Goal: Communication & Community: Answer question/provide support

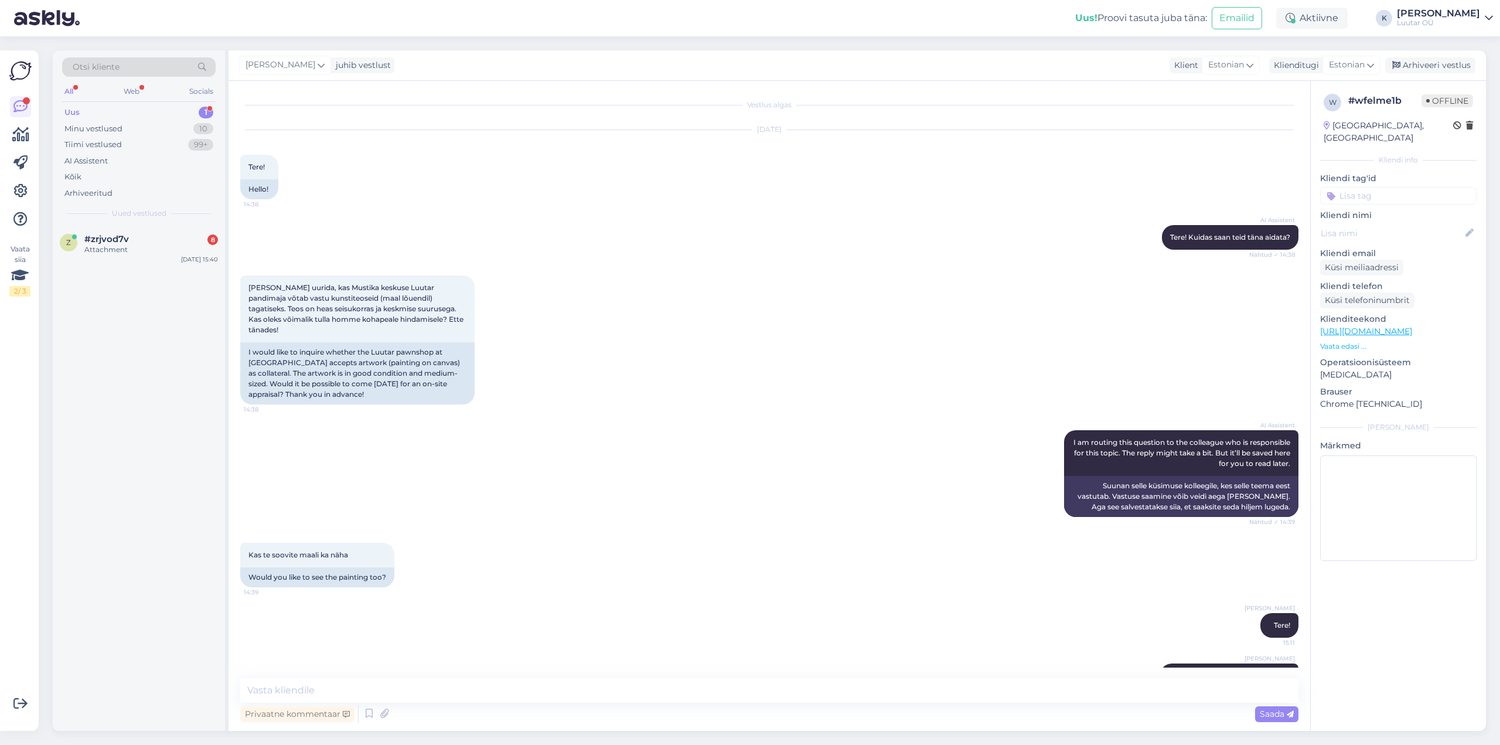
scroll to position [145, 0]
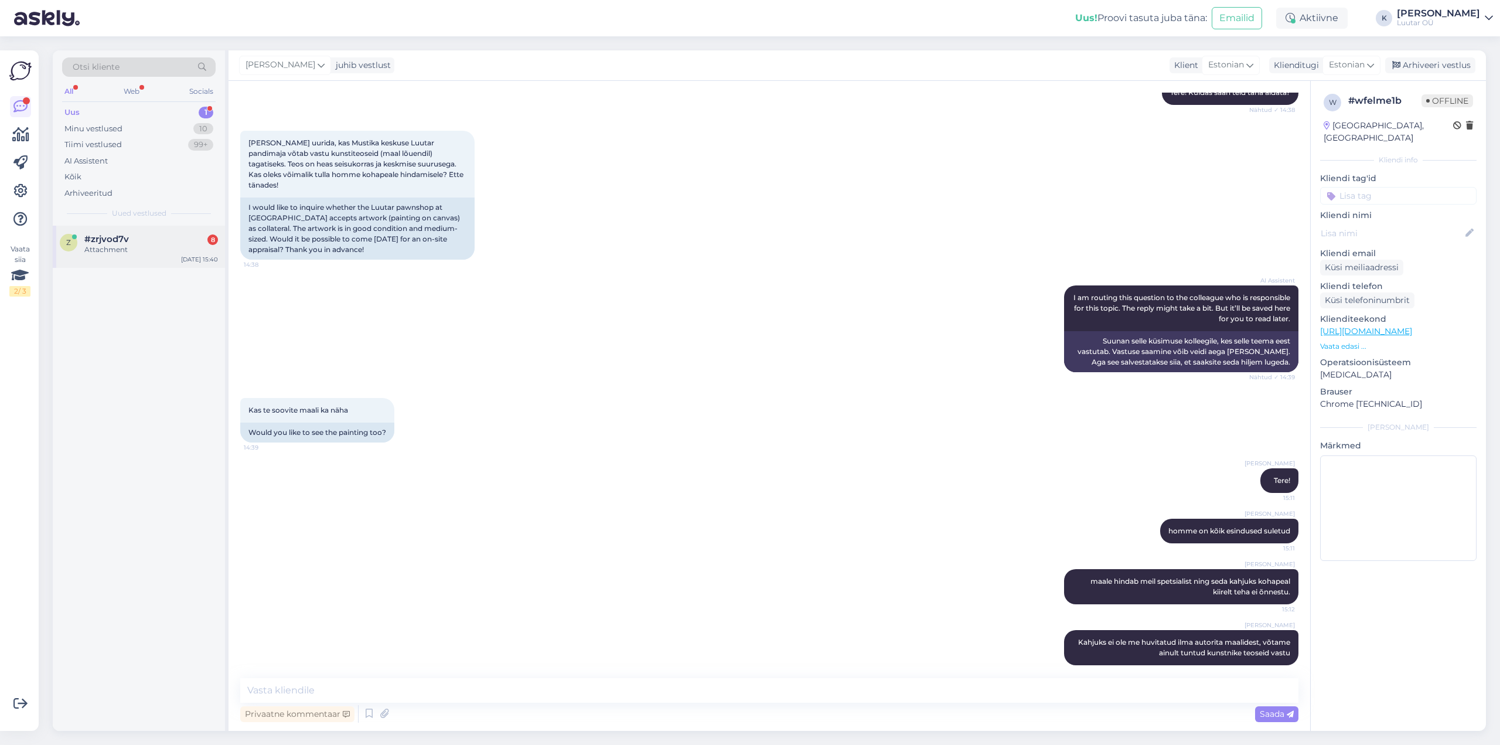
click at [80, 237] on div "z #zrjvod7v 8 Attachment" at bounding box center [139, 244] width 158 height 21
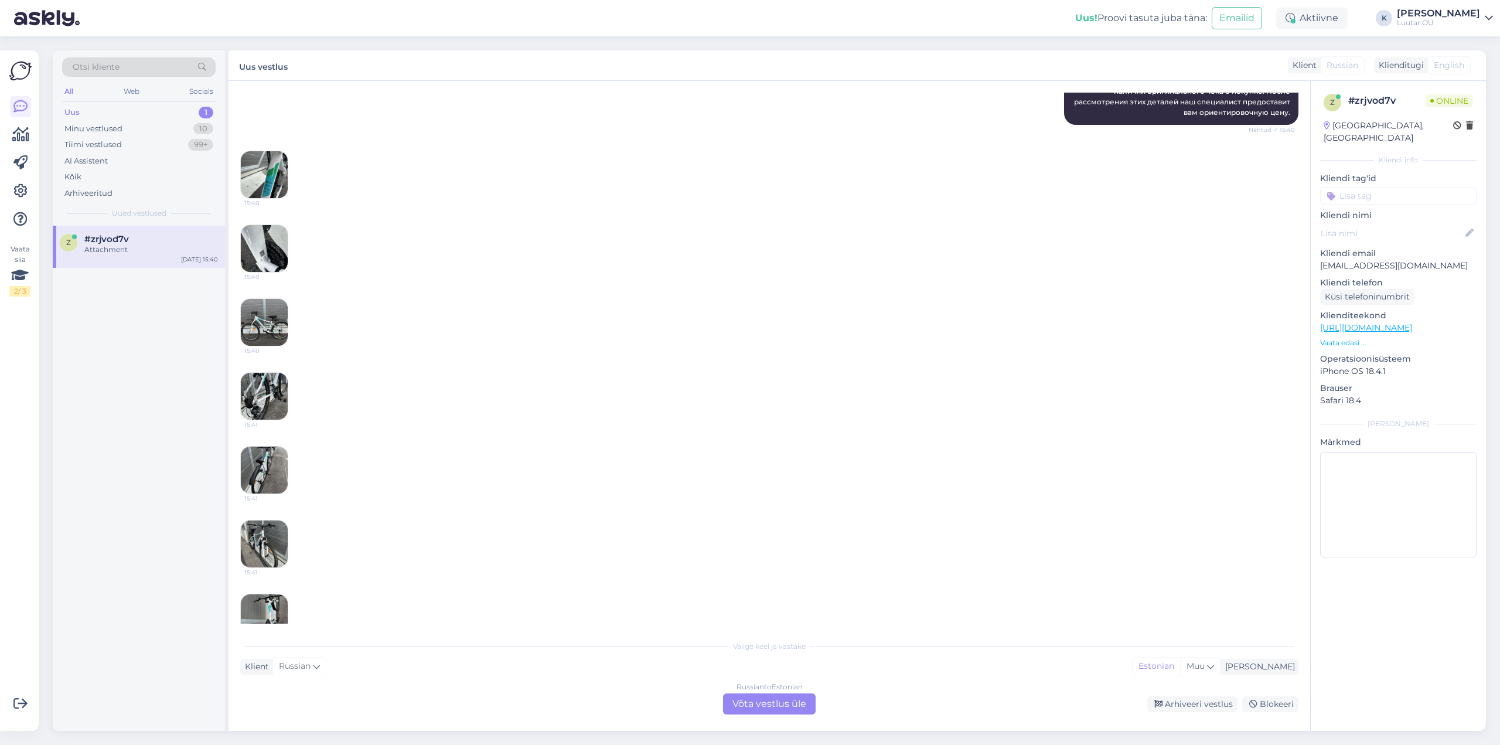
scroll to position [257, 0]
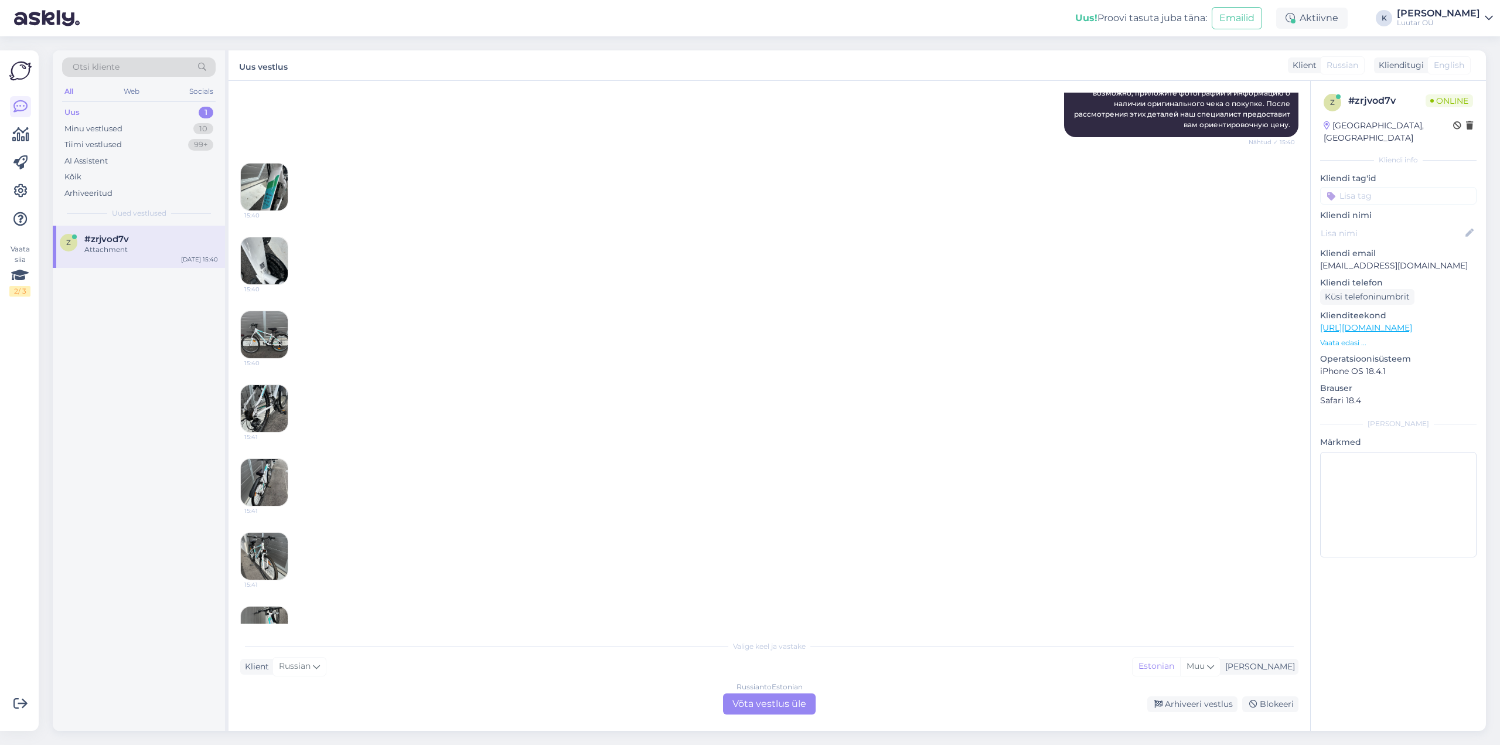
click at [265, 181] on img at bounding box center [264, 187] width 47 height 47
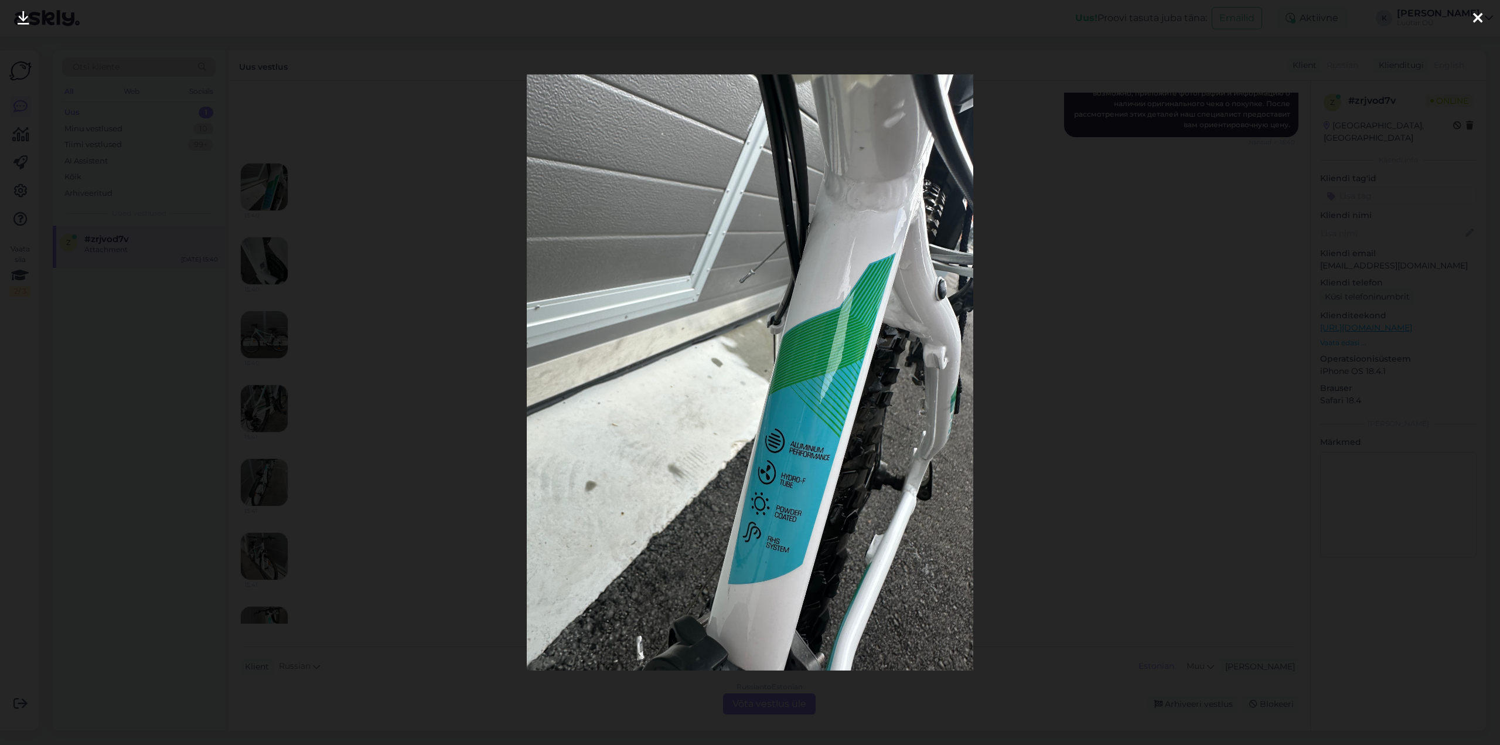
click at [12, 15] on link at bounding box center [24, 18] width 26 height 37
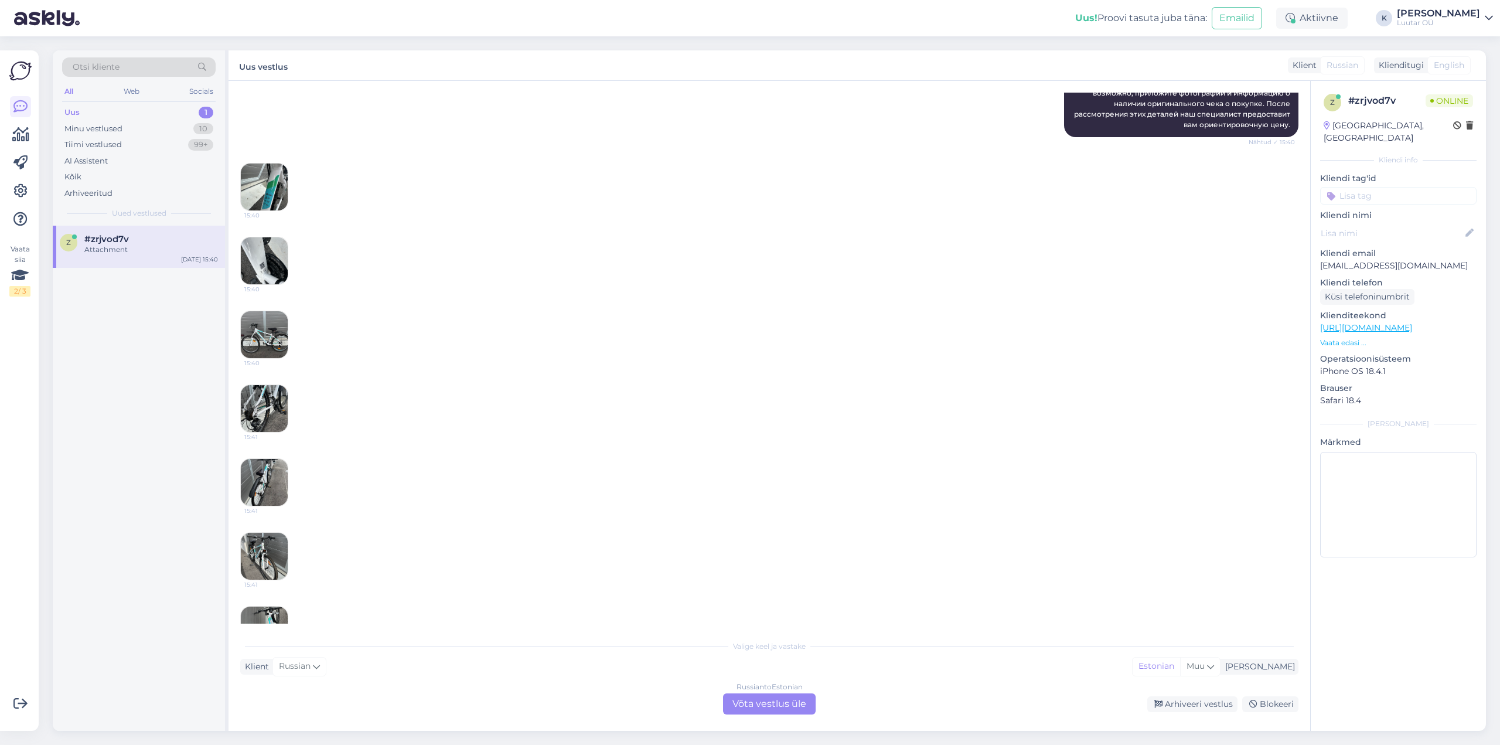
click at [259, 261] on img at bounding box center [264, 260] width 47 height 47
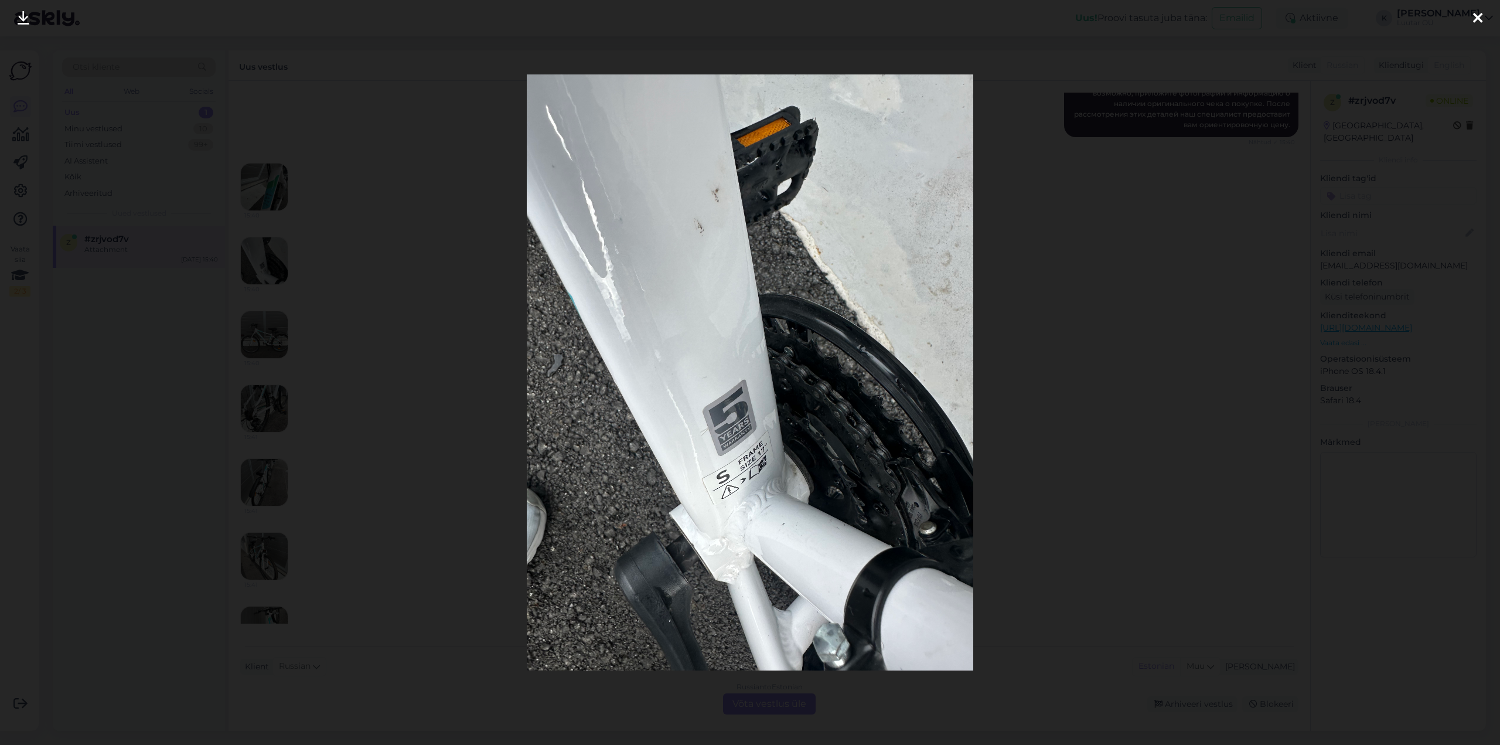
drag, startPoint x: 23, startPoint y: 17, endPoint x: 55, endPoint y: 29, distance: 34.0
click at [23, 17] on icon at bounding box center [24, 18] width 12 height 15
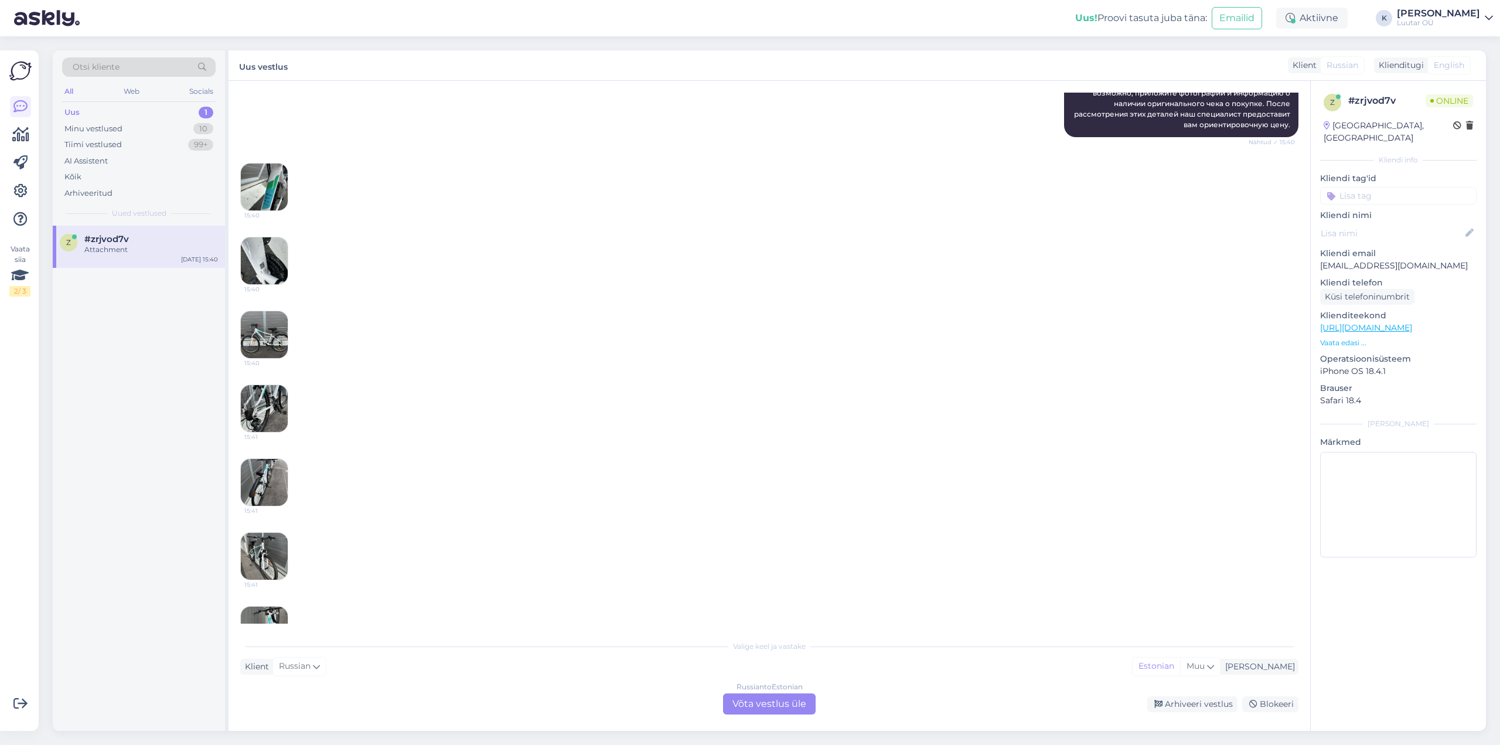
click at [267, 332] on img at bounding box center [264, 334] width 47 height 47
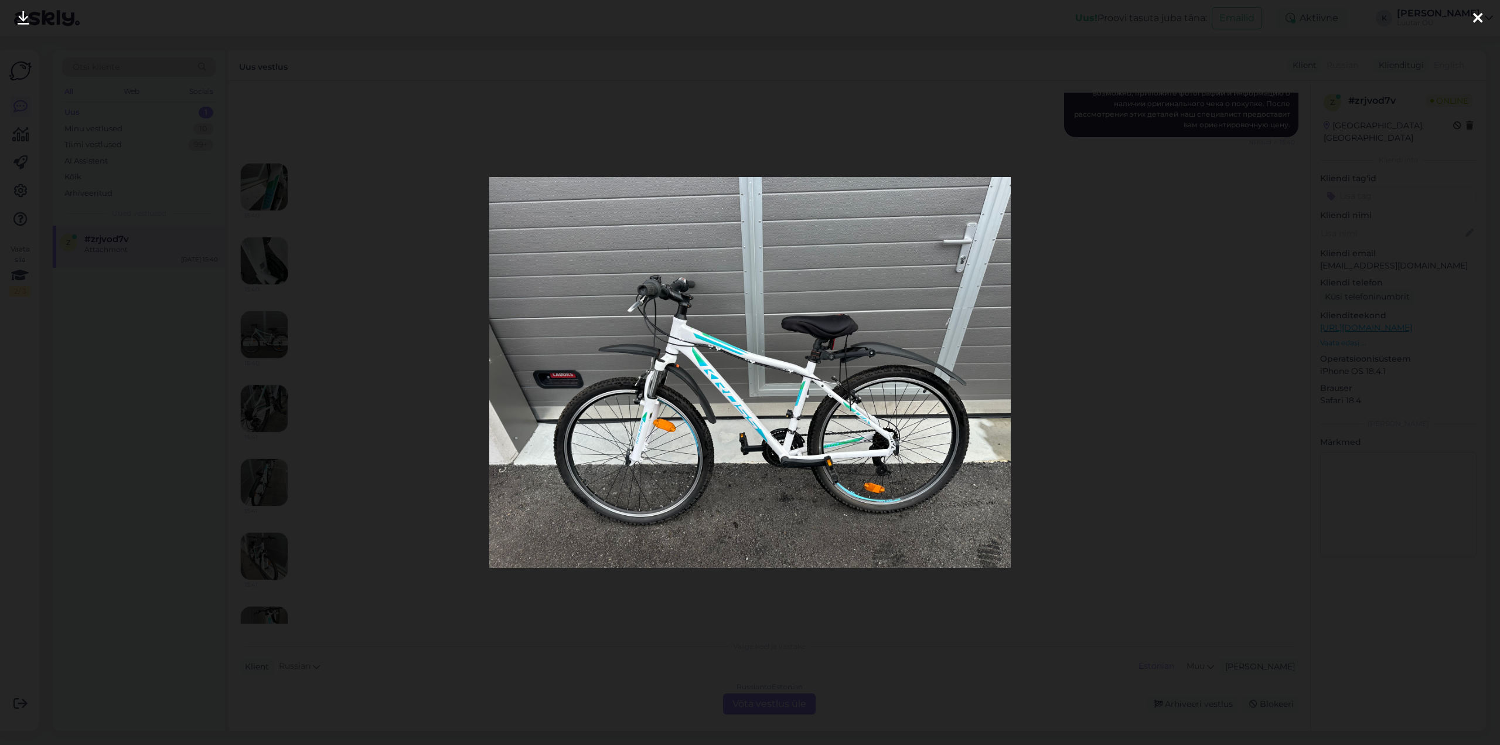
click at [22, 16] on icon at bounding box center [24, 18] width 12 height 15
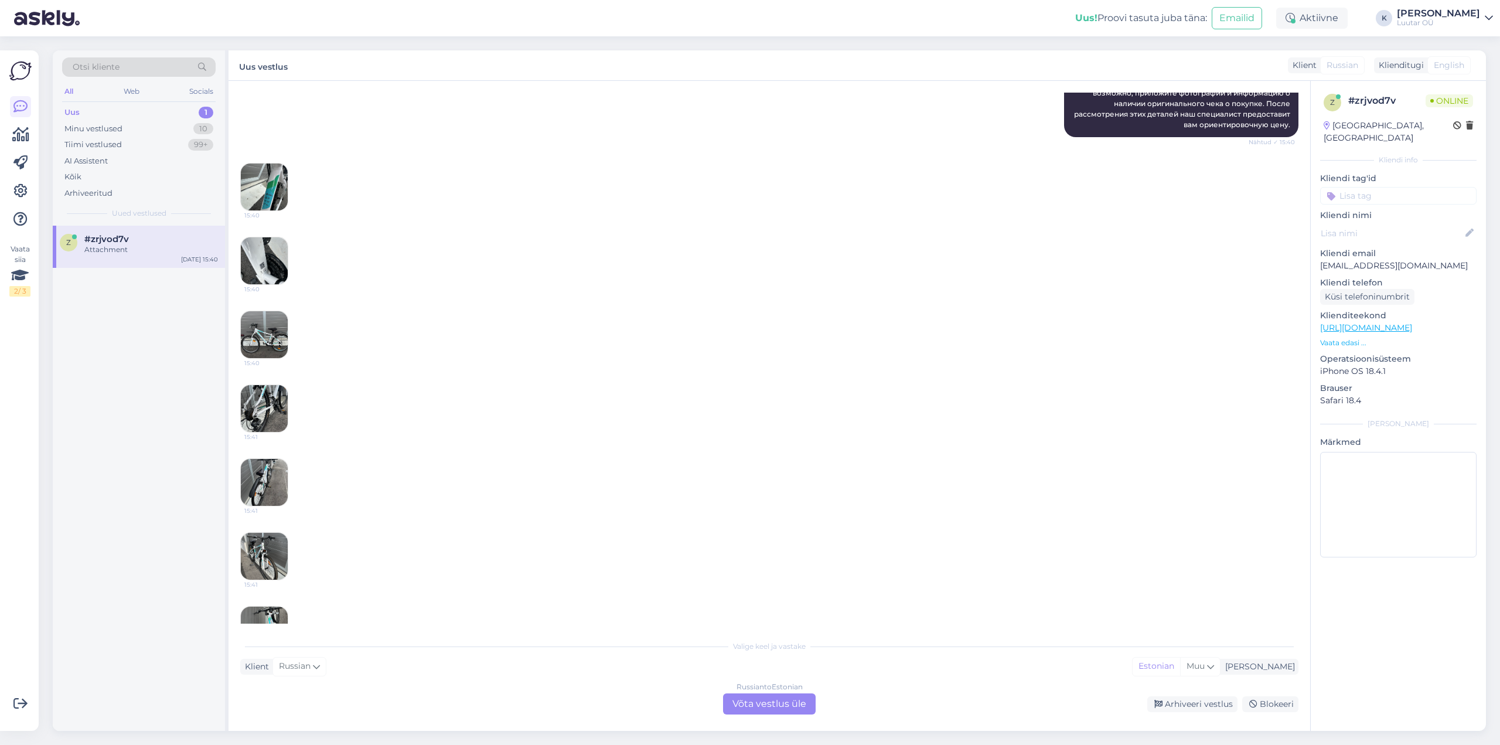
scroll to position [374, 0]
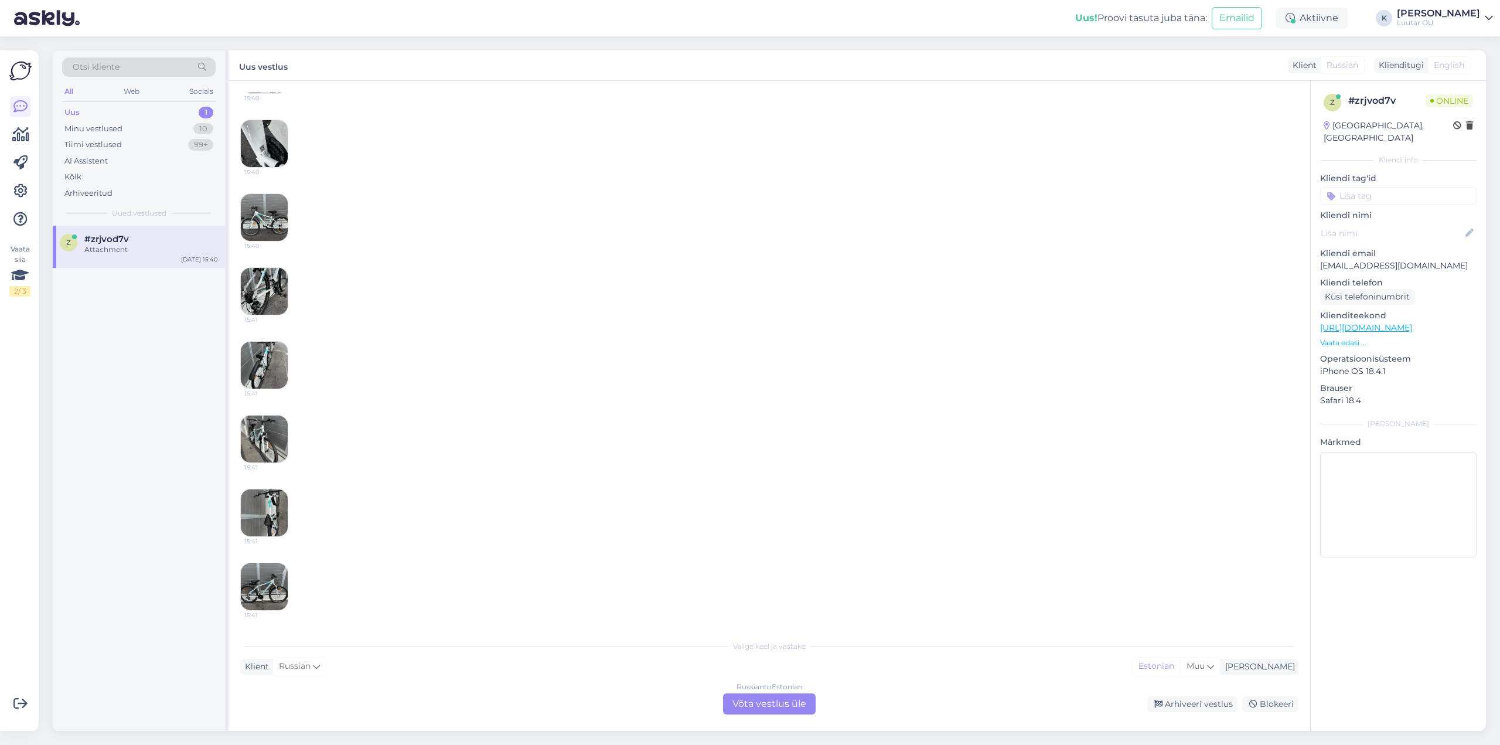
click at [257, 285] on img at bounding box center [264, 291] width 47 height 47
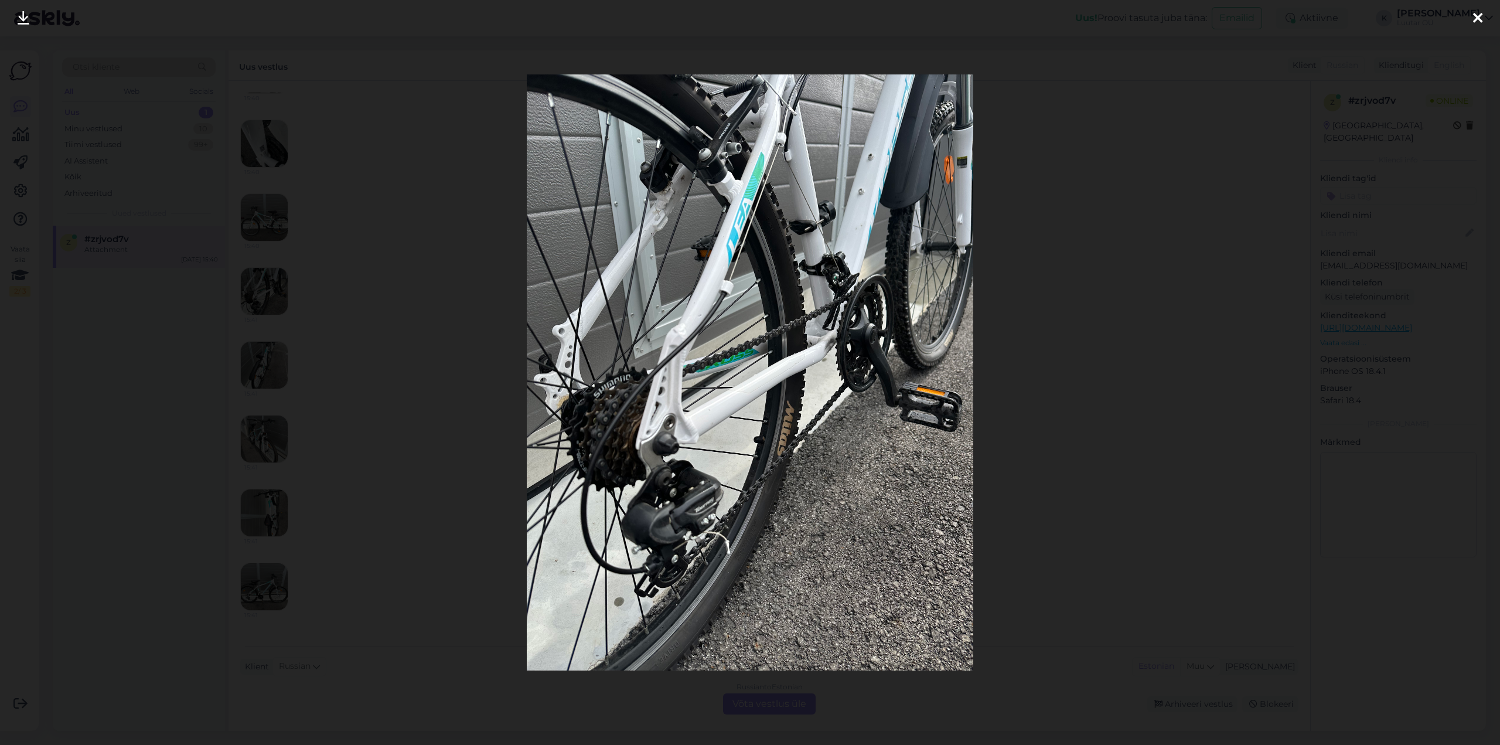
click at [16, 15] on link at bounding box center [24, 18] width 26 height 37
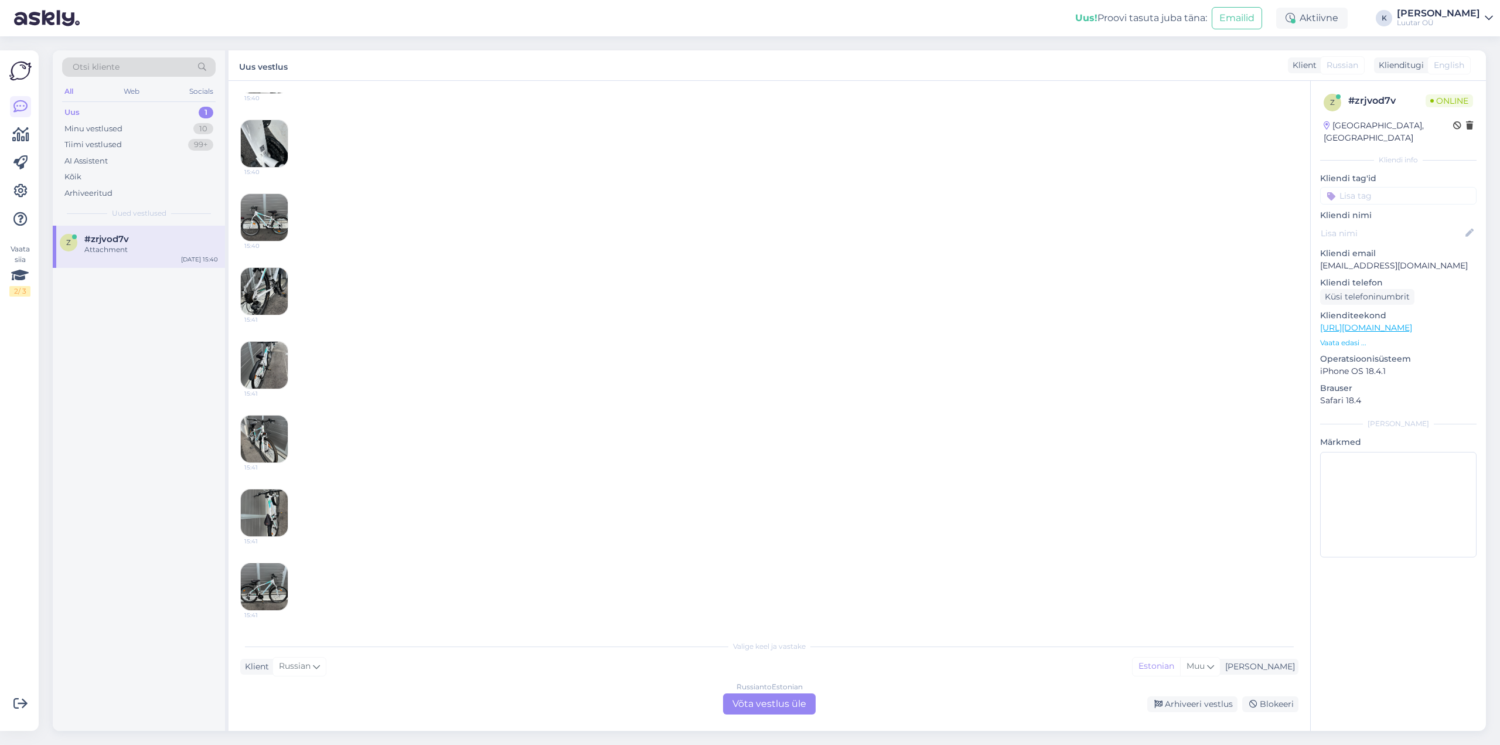
click at [261, 351] on img at bounding box center [264, 365] width 47 height 47
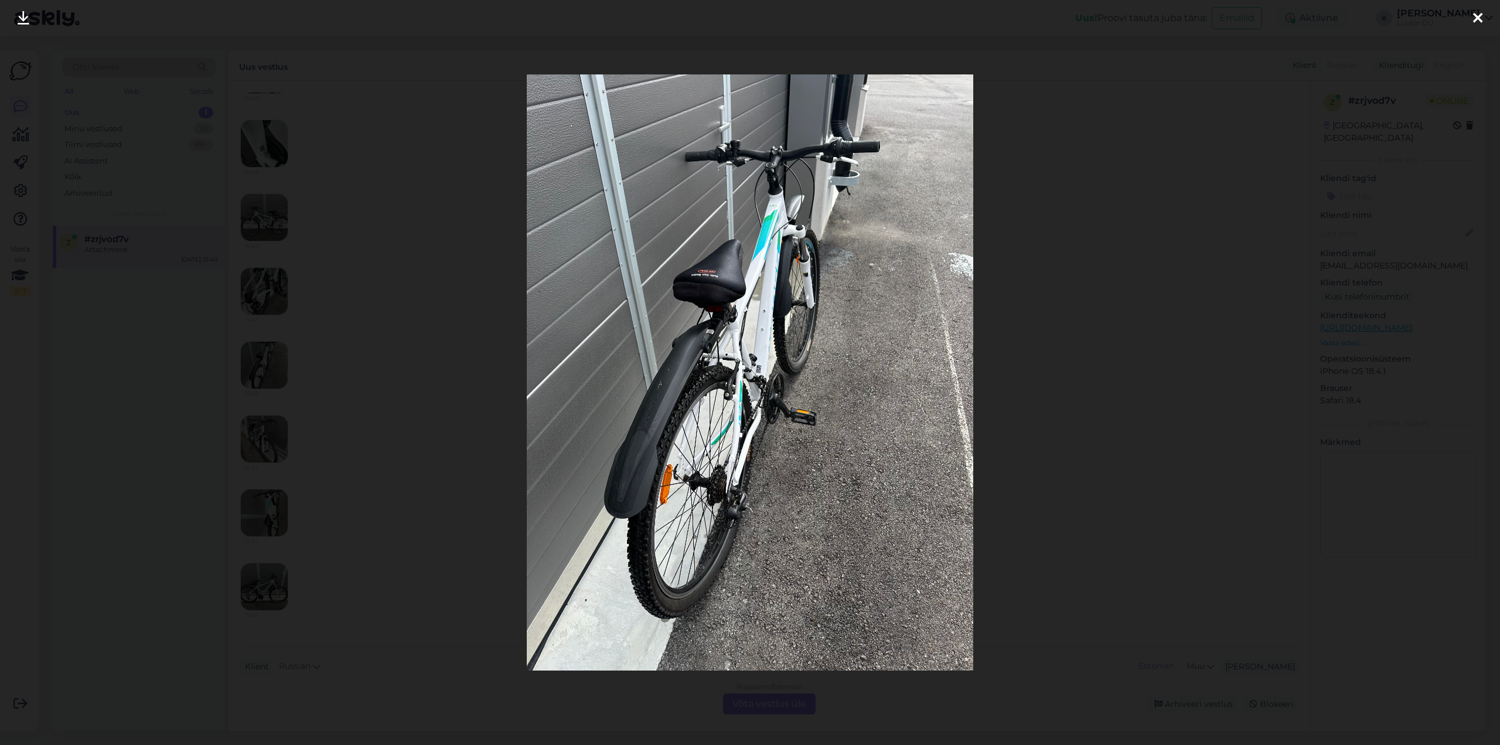
click at [19, 15] on icon at bounding box center [24, 18] width 12 height 15
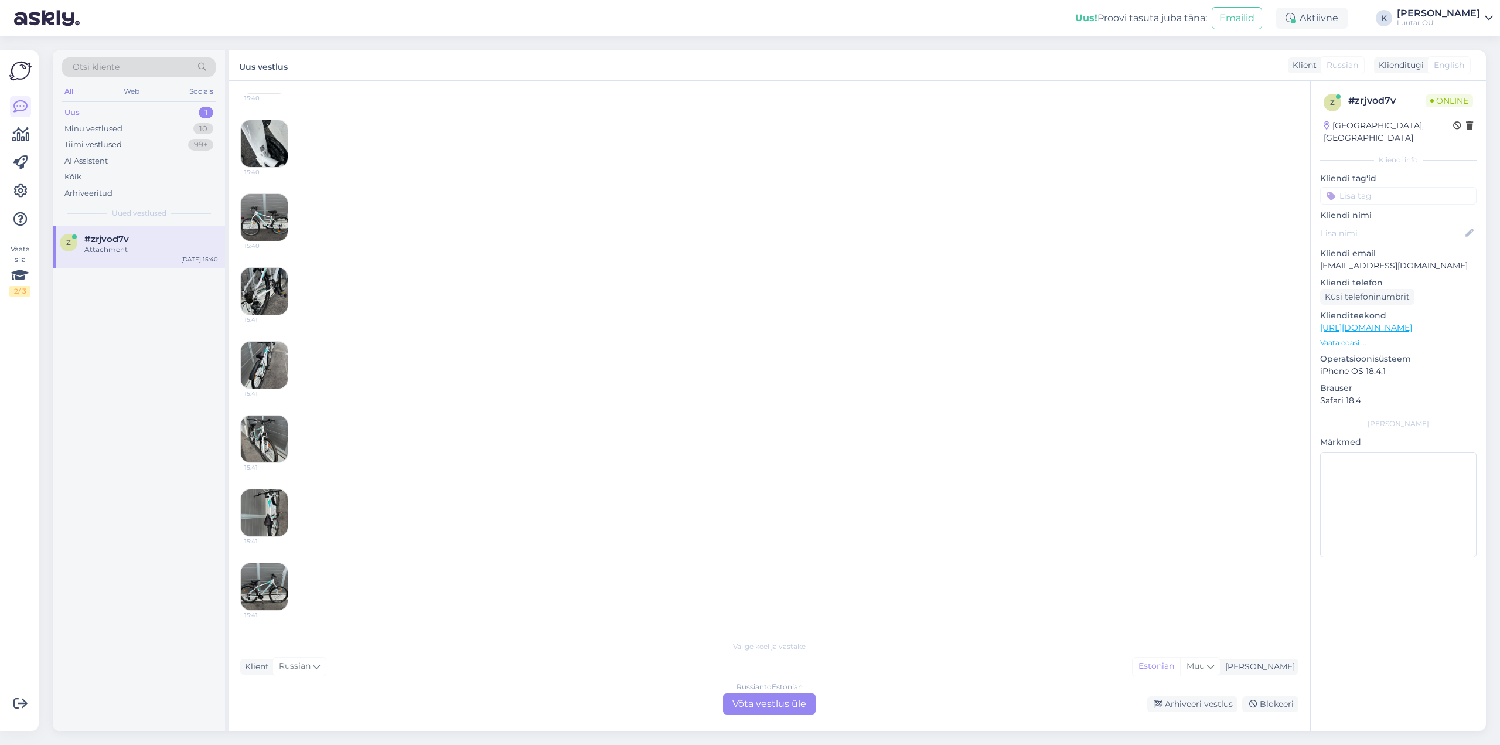
click at [272, 428] on img at bounding box center [264, 438] width 47 height 47
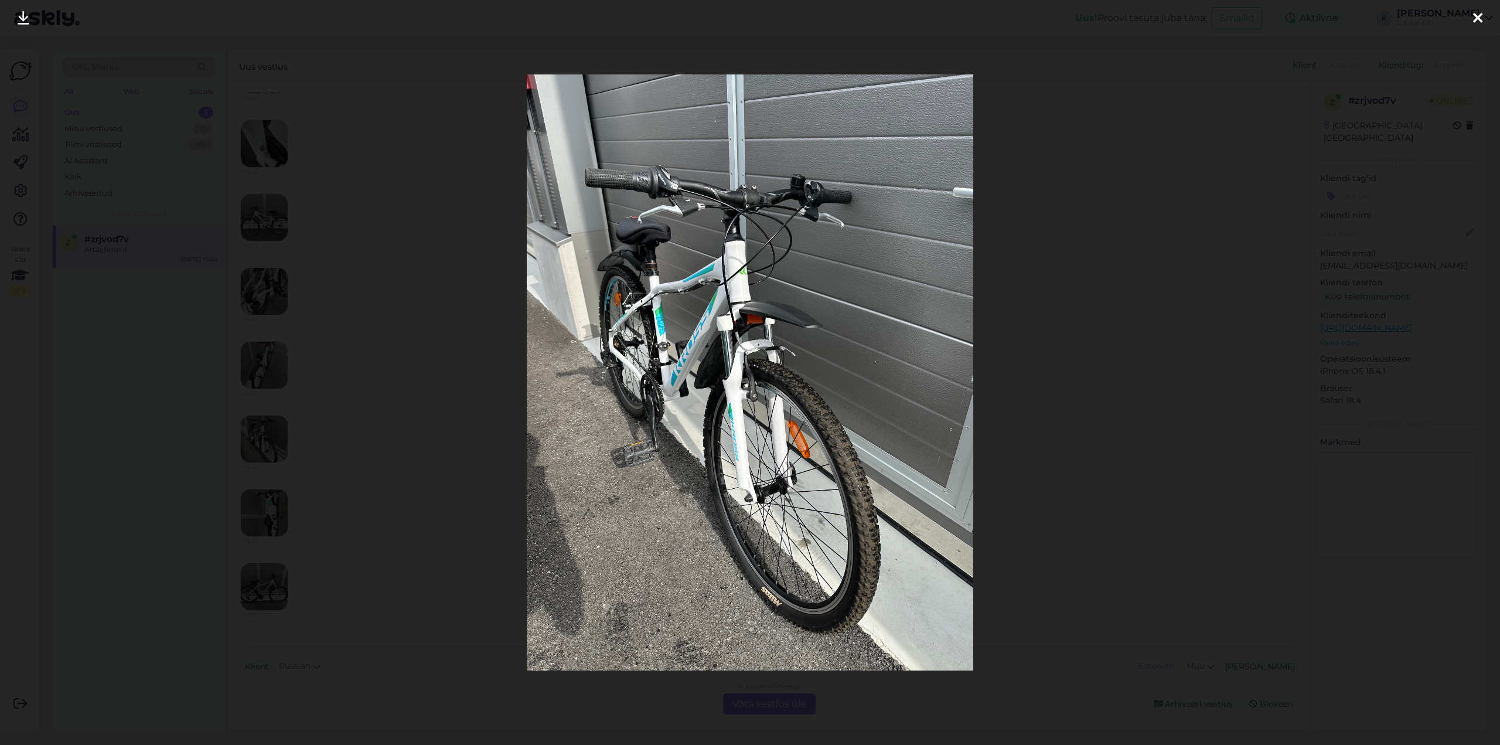
click at [16, 18] on link at bounding box center [24, 18] width 26 height 37
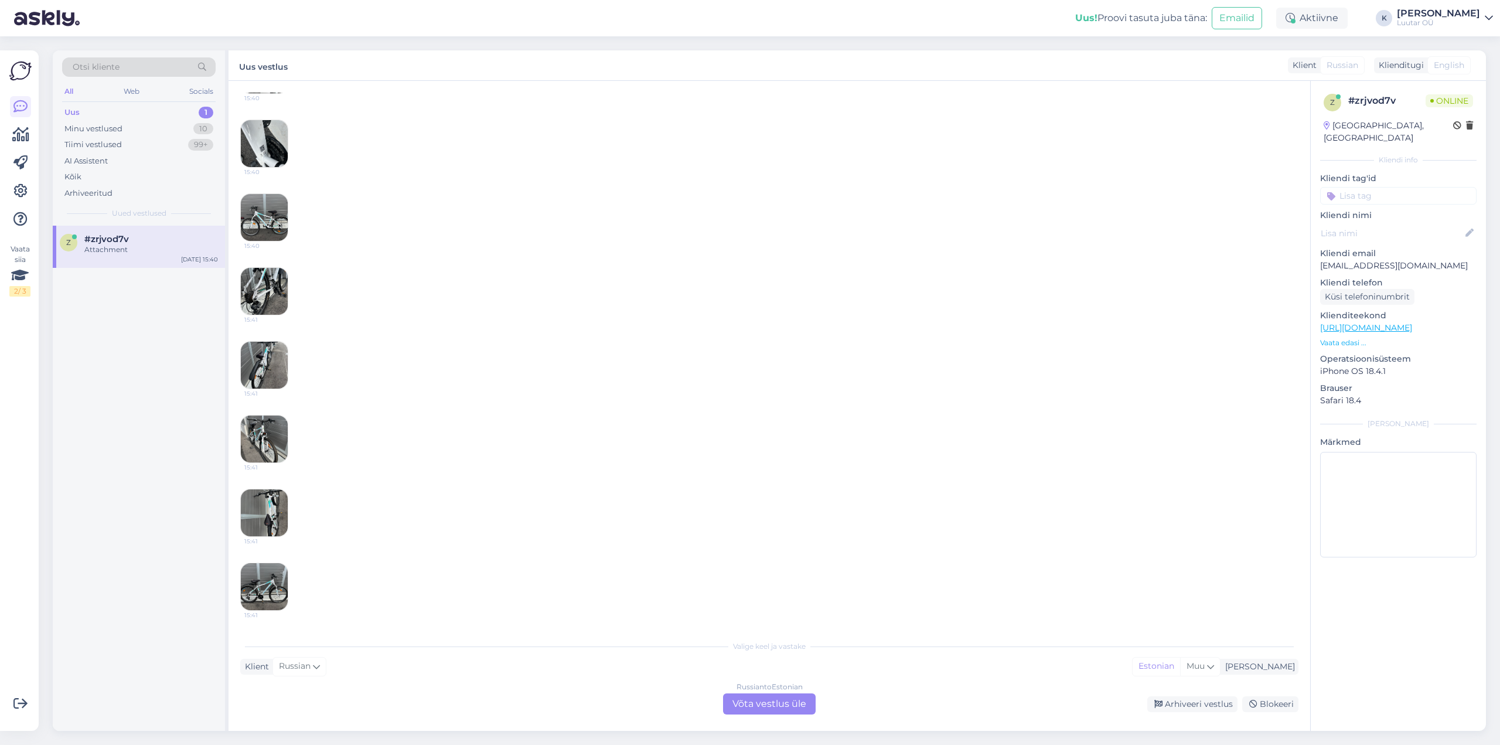
click at [261, 505] on img at bounding box center [264, 512] width 47 height 47
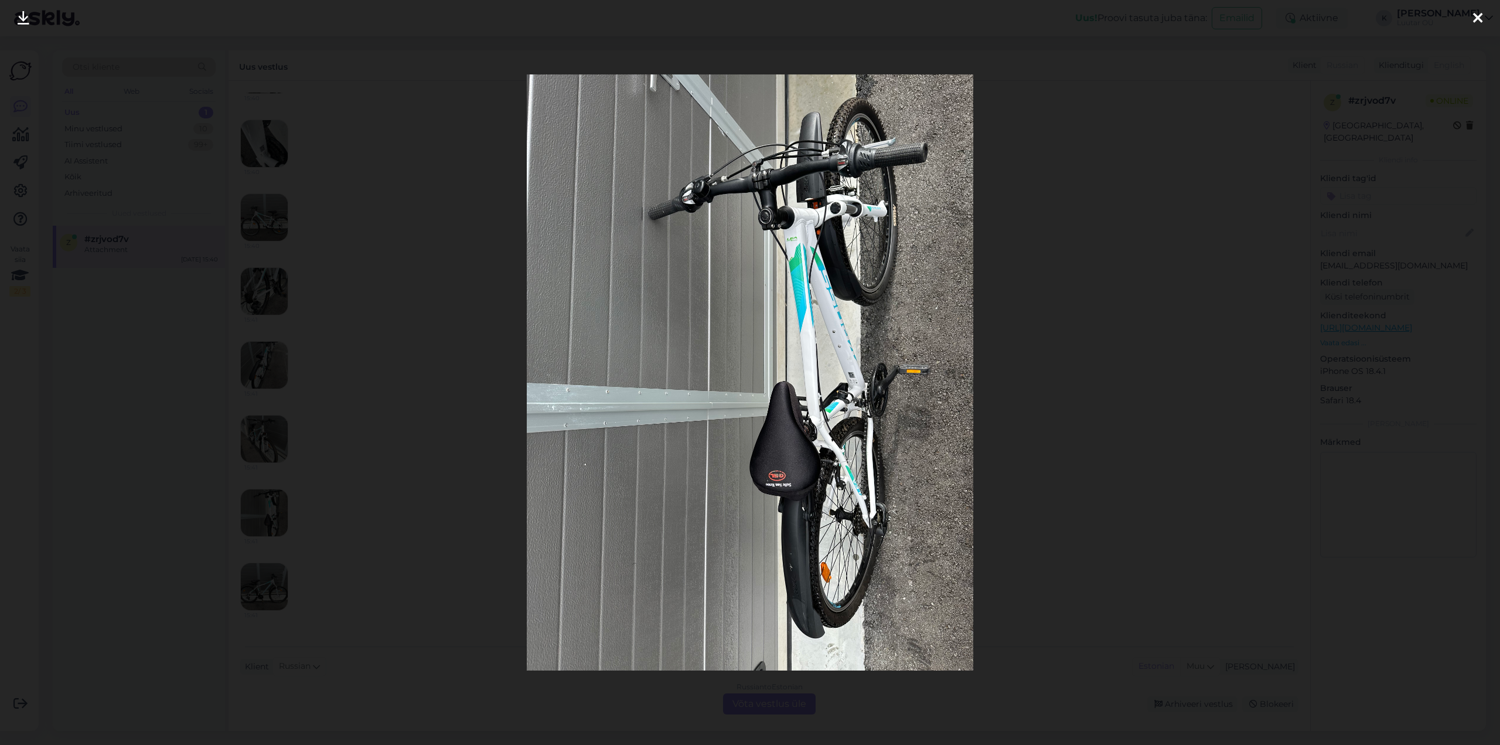
click at [16, 13] on link at bounding box center [24, 18] width 26 height 37
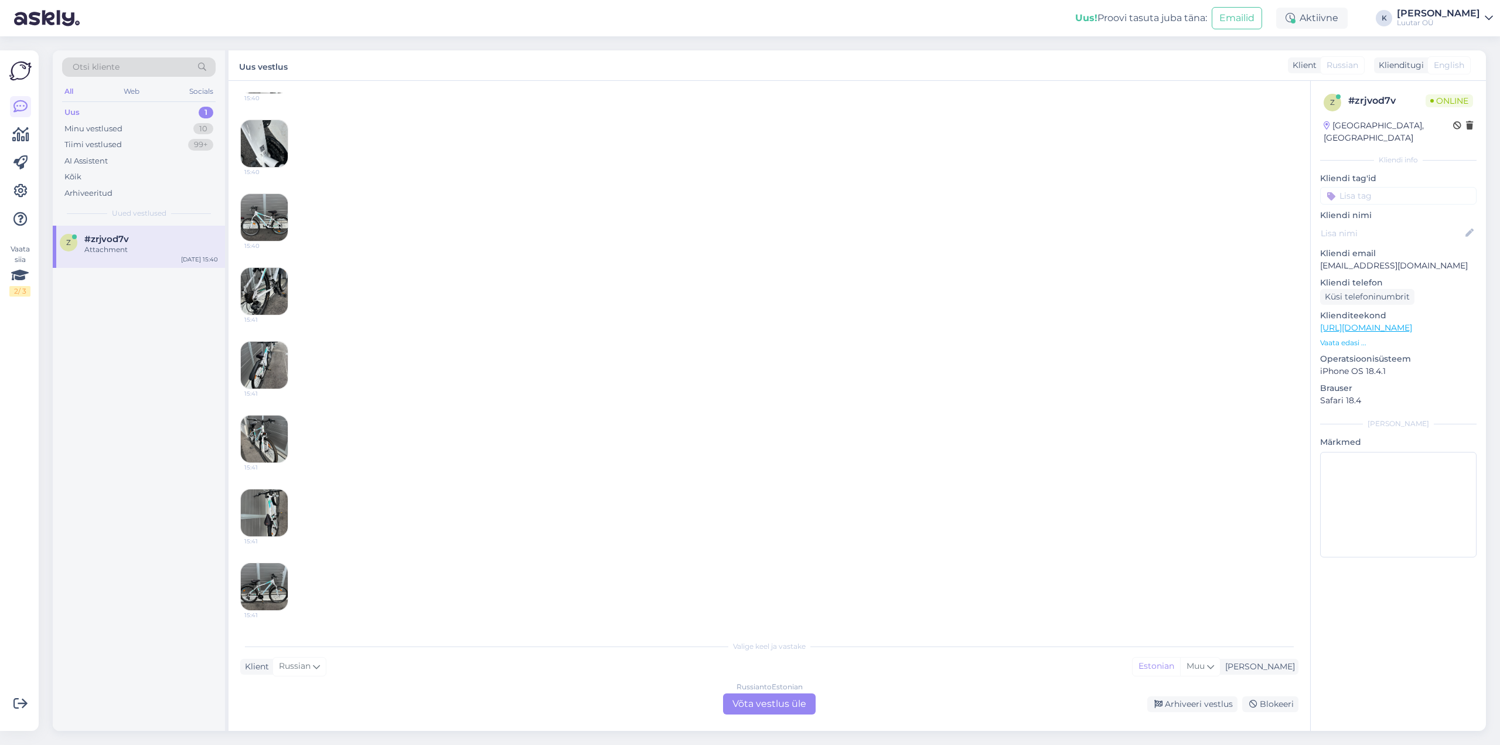
click at [265, 581] on img at bounding box center [264, 586] width 47 height 47
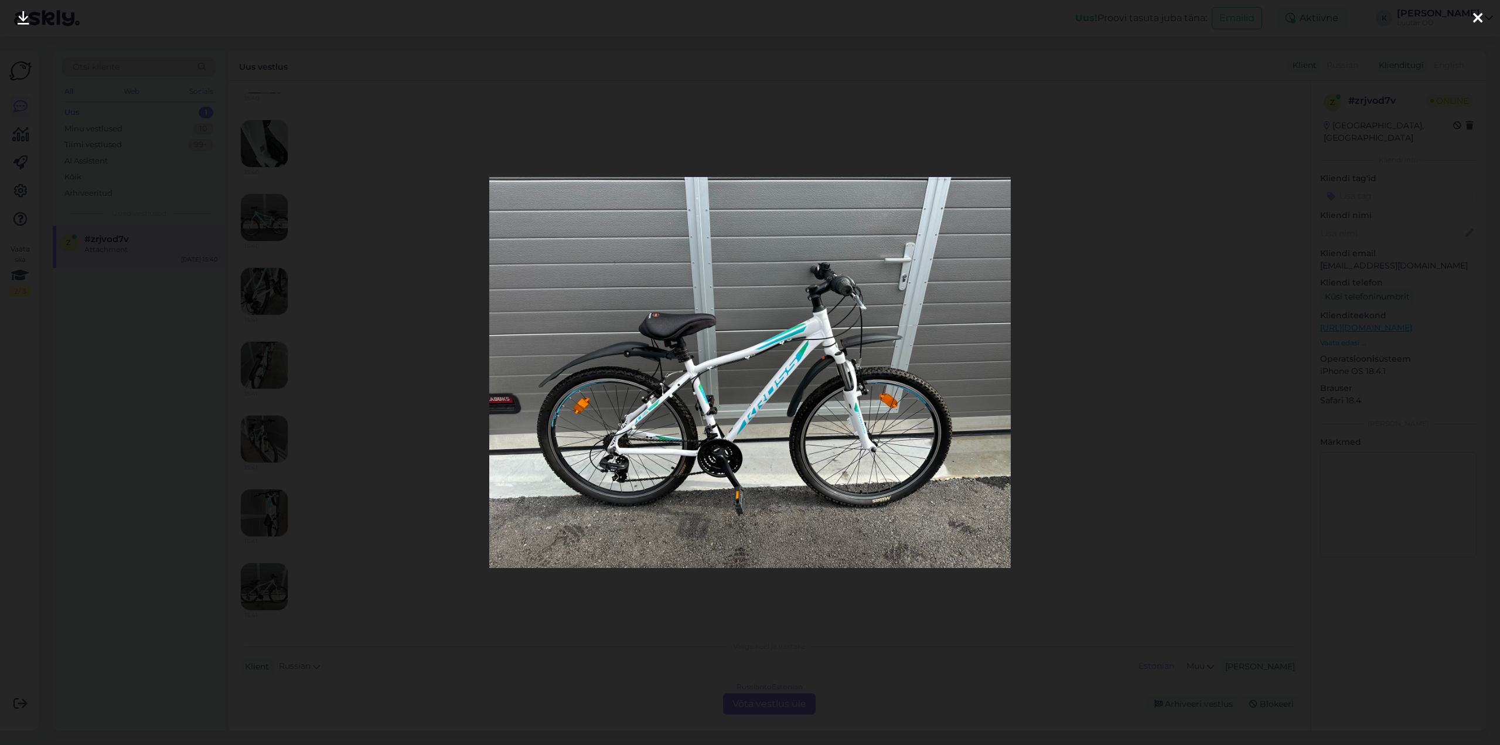
click at [23, 11] on icon at bounding box center [24, 18] width 12 height 15
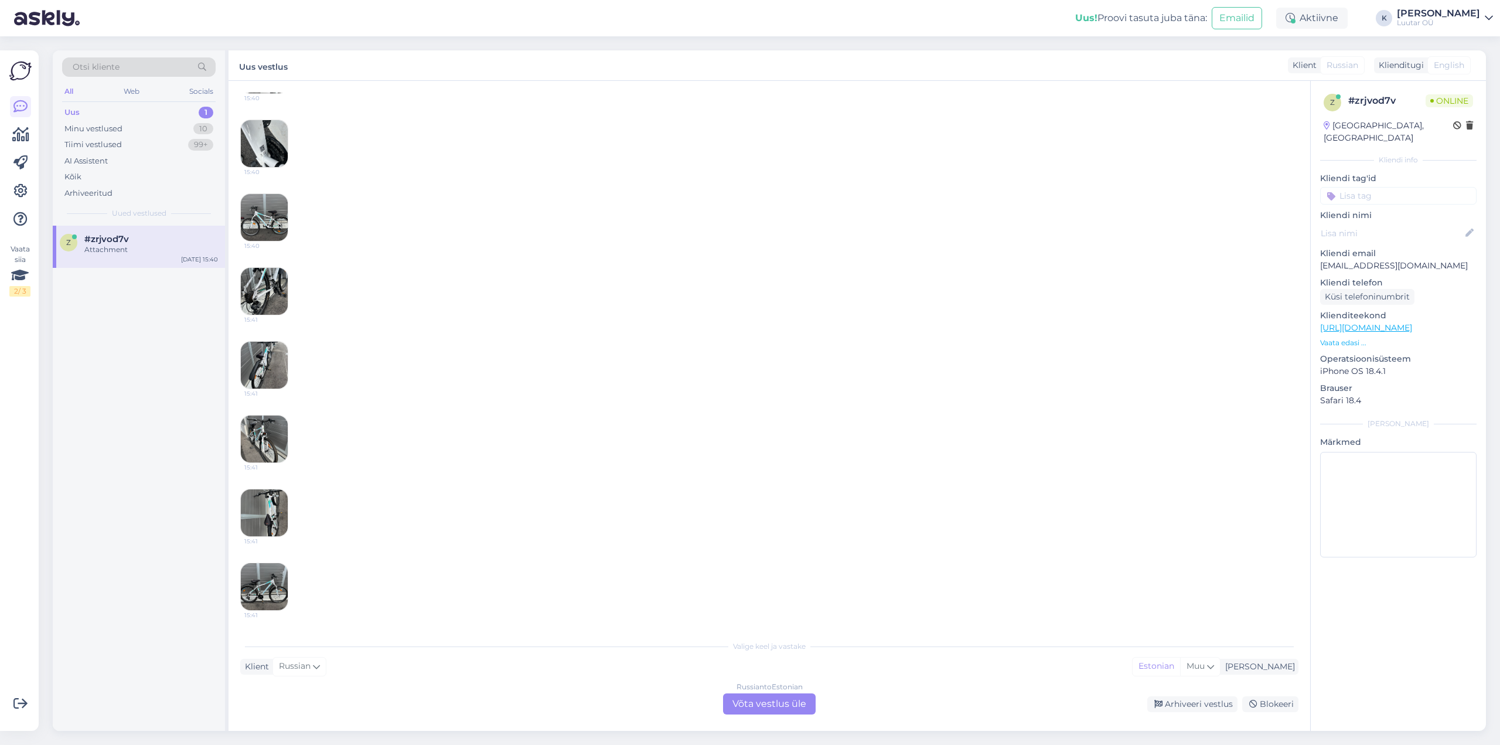
click at [769, 700] on div "Russian to Estonian Võta vestlus üle" at bounding box center [769, 703] width 93 height 21
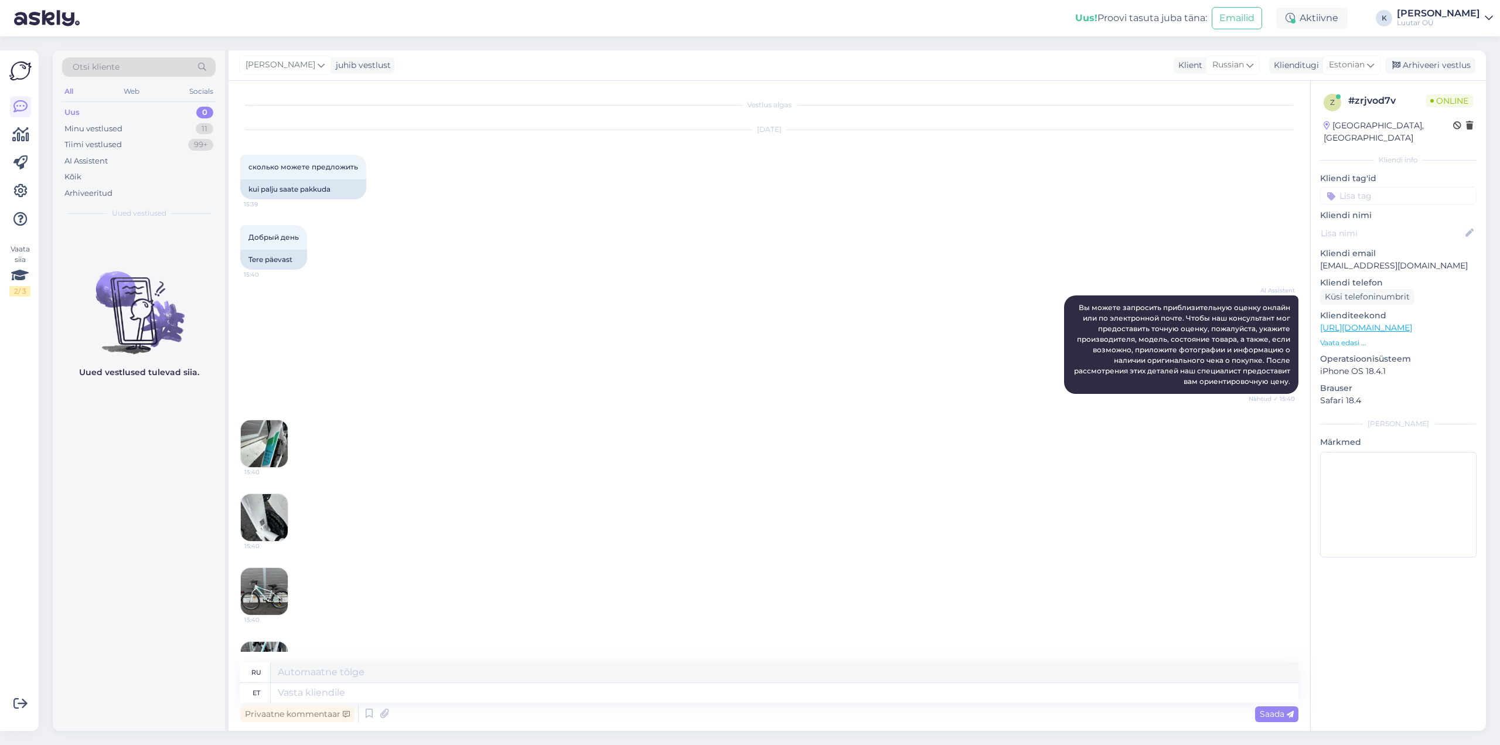
scroll to position [346, 0]
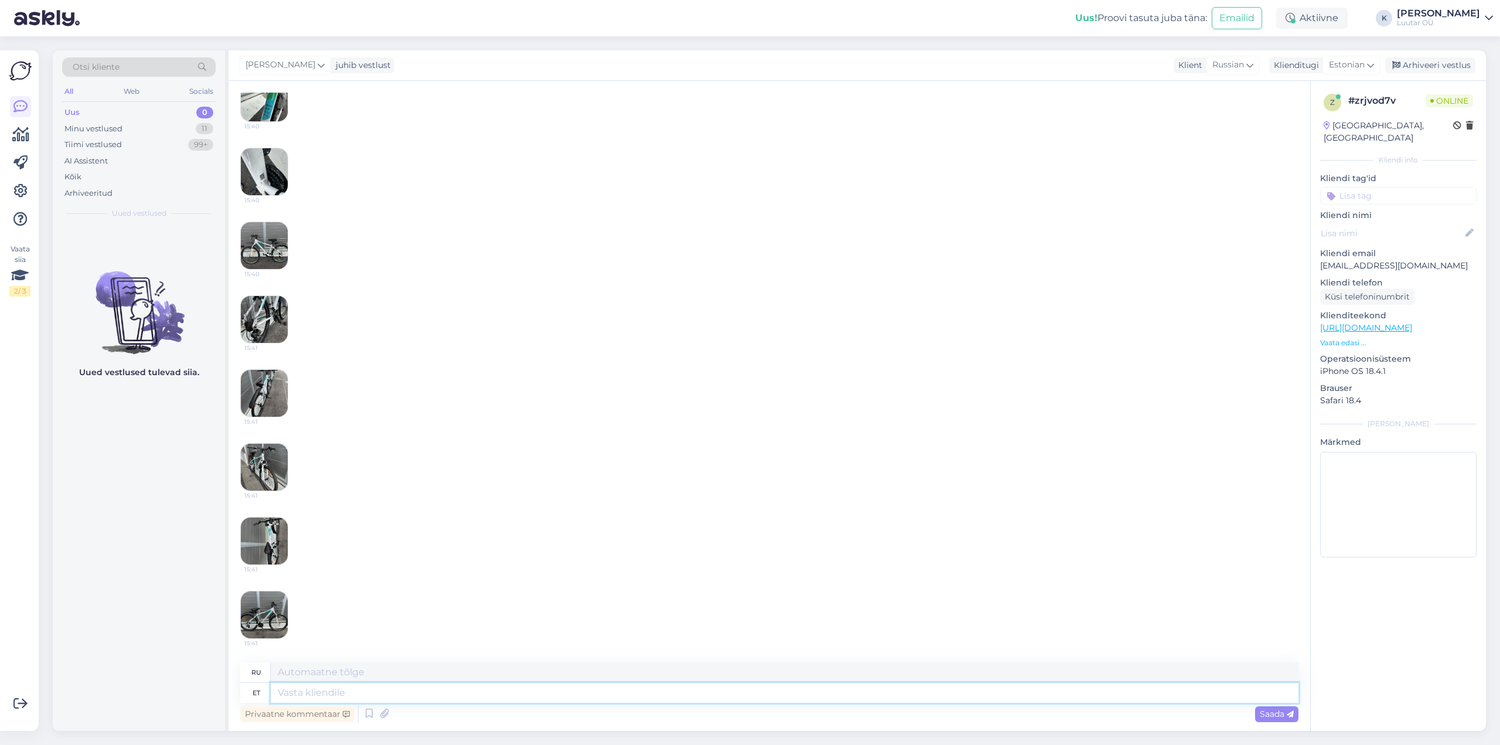
click at [458, 693] on textarea at bounding box center [785, 693] width 1028 height 20
type textarea "Tere"
type textarea "Привет"
type textarea "Tere päevast"
type textarea "Добрый день"
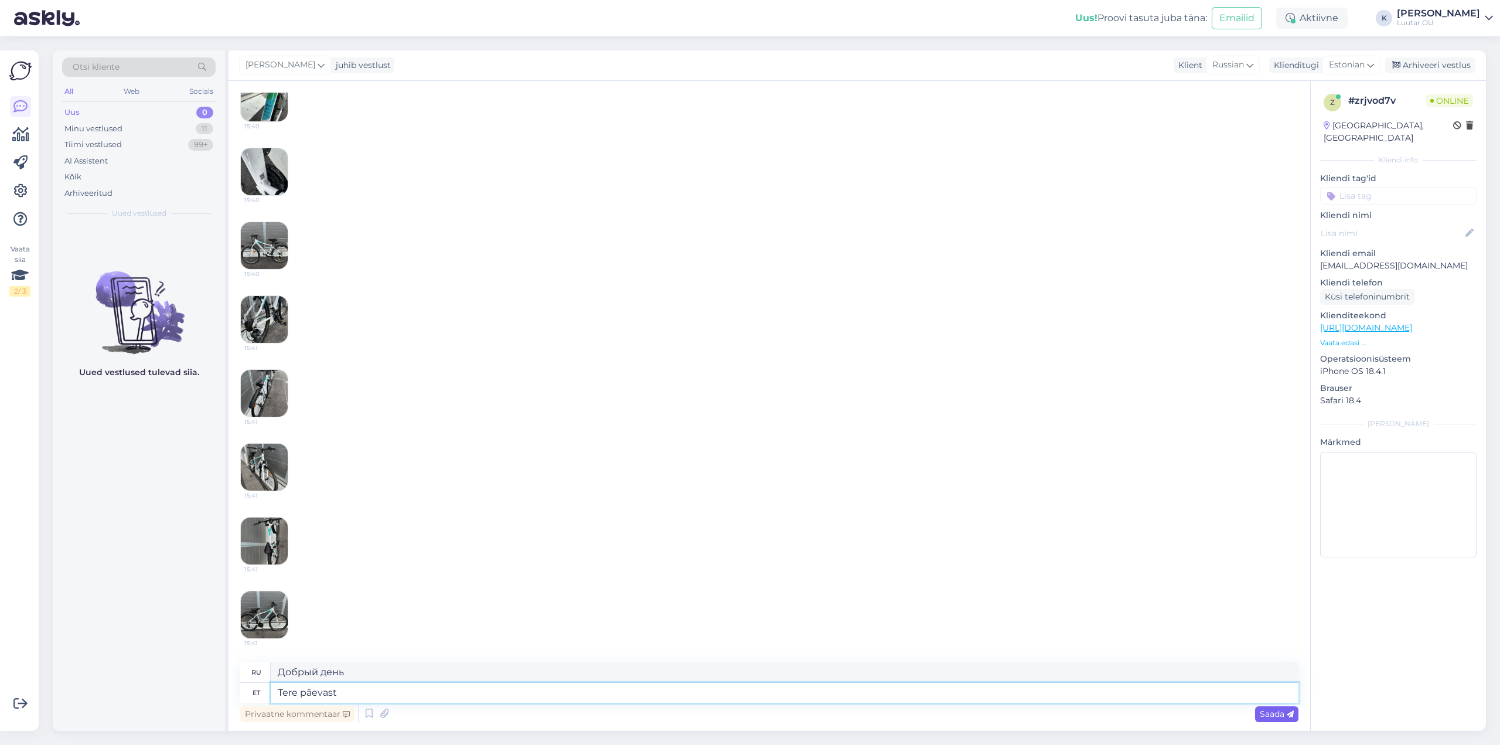
type textarea "Tere päevast"
click at [1260, 718] on span "Saada" at bounding box center [1277, 714] width 34 height 11
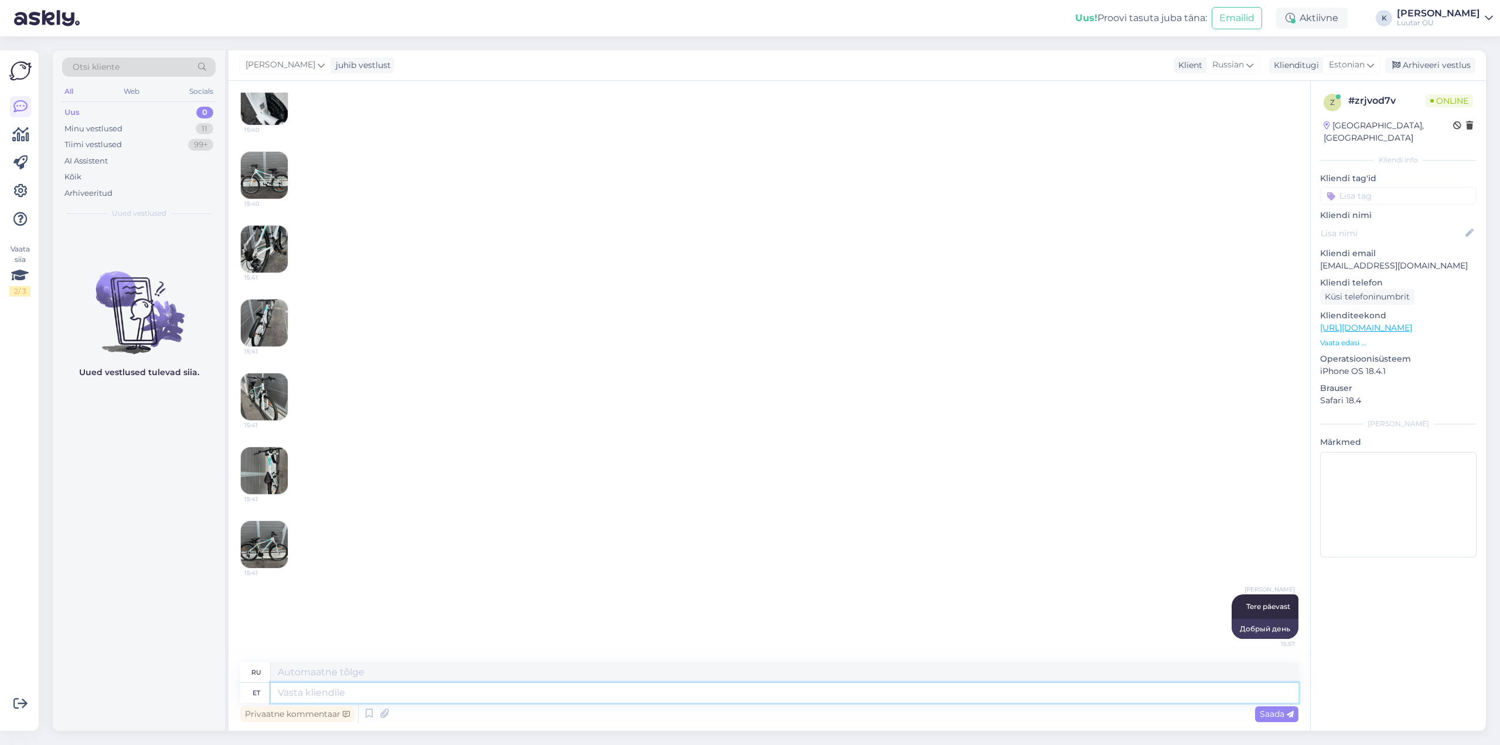
click at [765, 690] on textarea at bounding box center [785, 693] width 1028 height 20
type textarea "saame"
type textarea "мы можем"
type textarea "saame pak"
type textarea "мы можем упаковать"
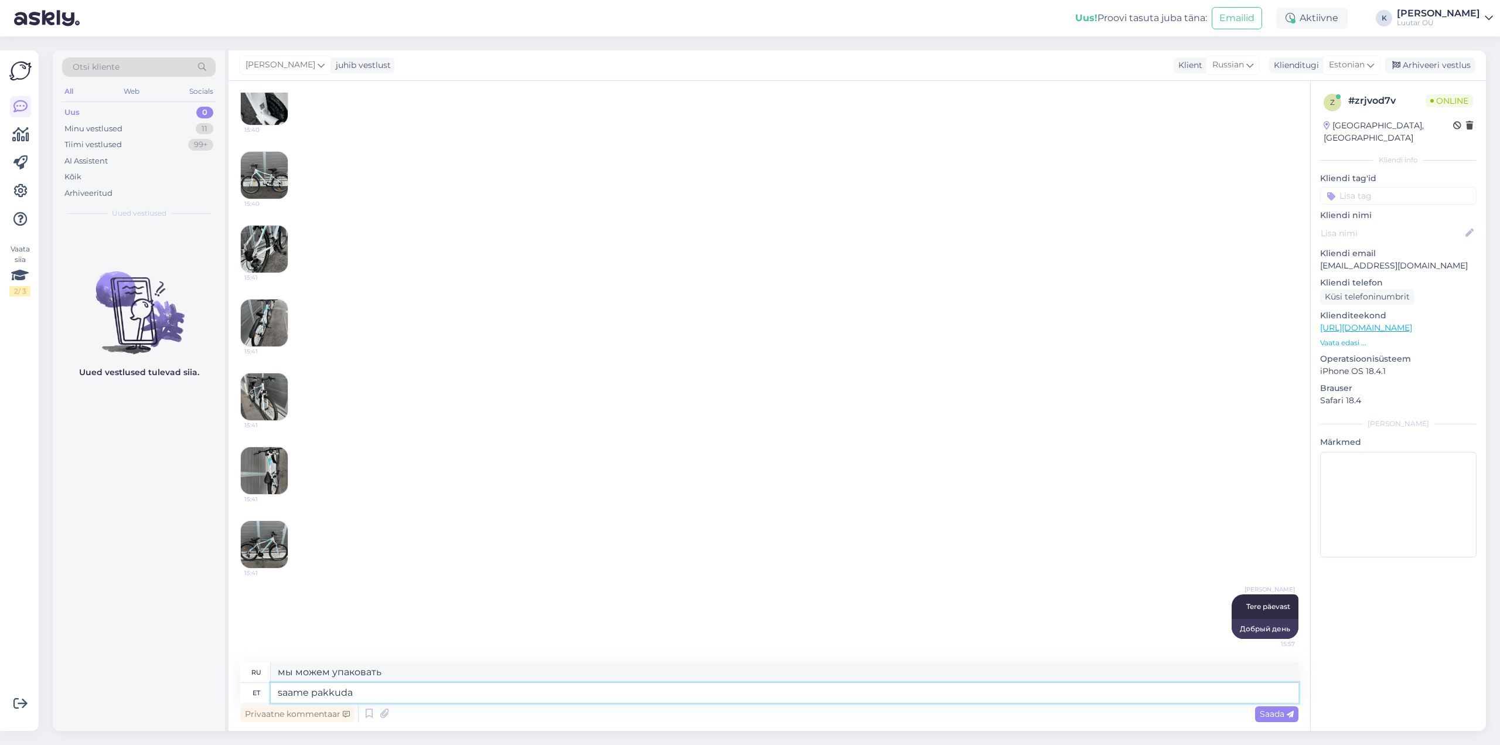
type textarea "saame pakkuda"
type textarea "мы можем предложить"
type textarea "saame pakkuda kuni"
type textarea "мы можем предложить до"
type textarea "saame pakkuda kuni 130€"
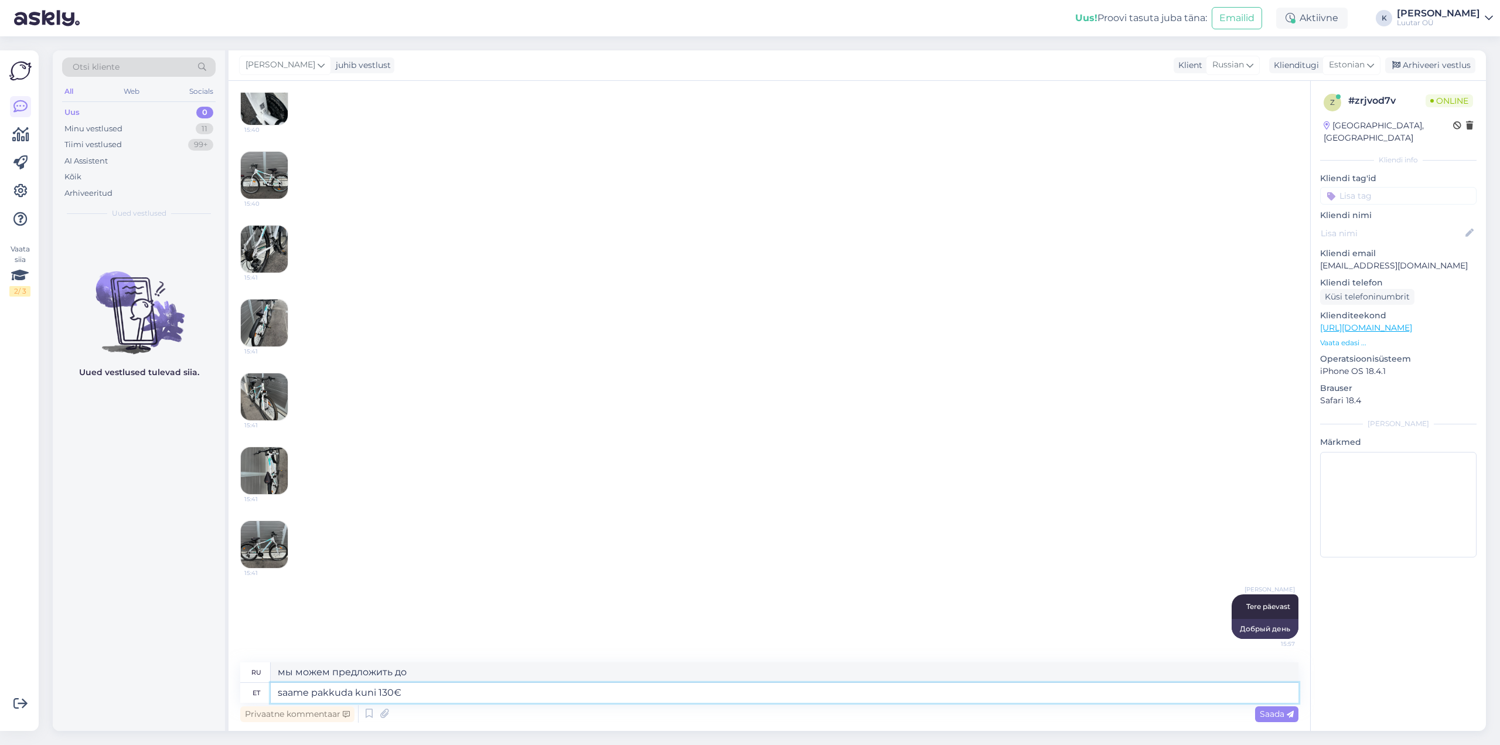
type textarea "мы можем предложить до 130€"
click at [389, 691] on textarea "saame pakkuda kuni 130€" at bounding box center [785, 693] width 1028 height 20
type textarea "saame pakkuda kuni 120€"
type textarea "мы можем предложить до 120€"
type textarea "saame pakkuda kuni 120€"
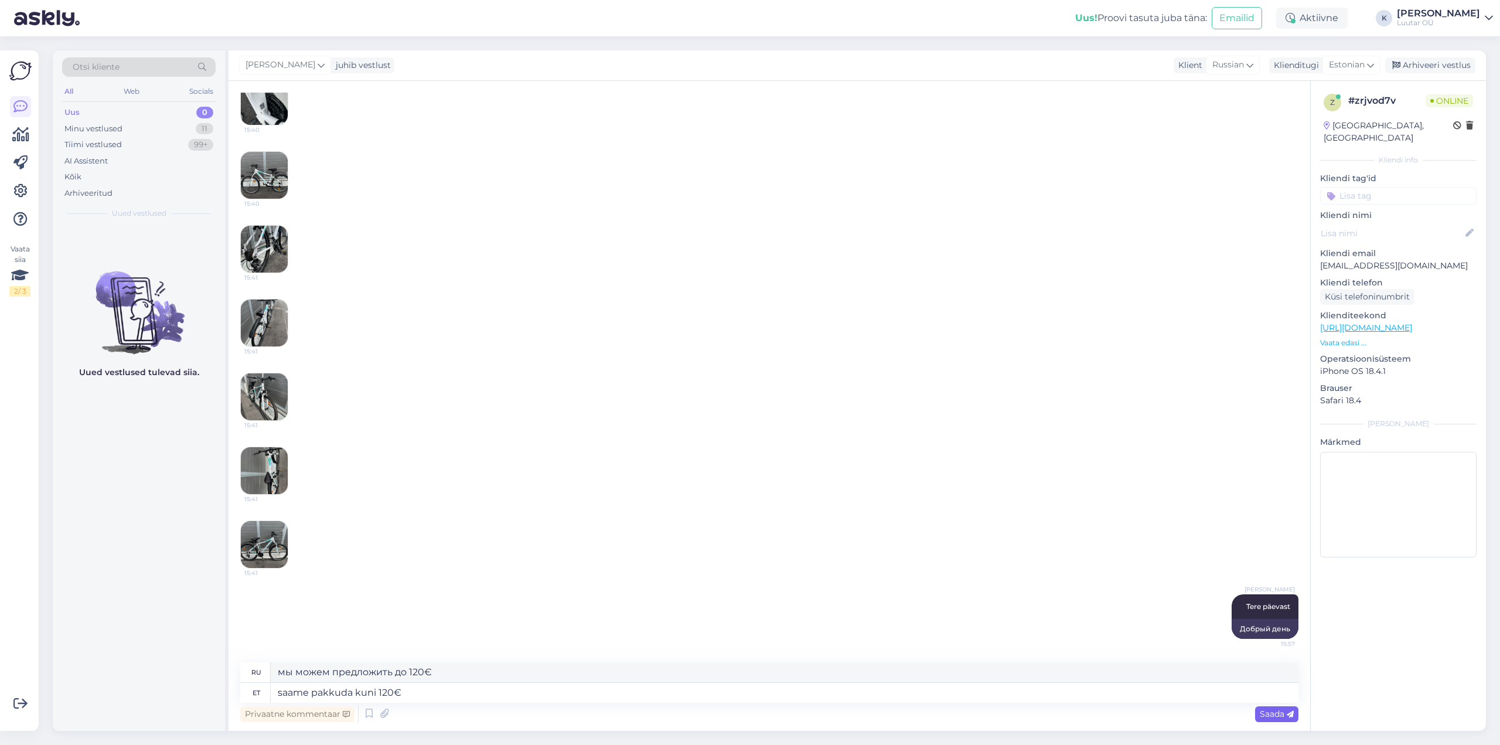
click at [1284, 718] on span "Saada" at bounding box center [1277, 714] width 34 height 11
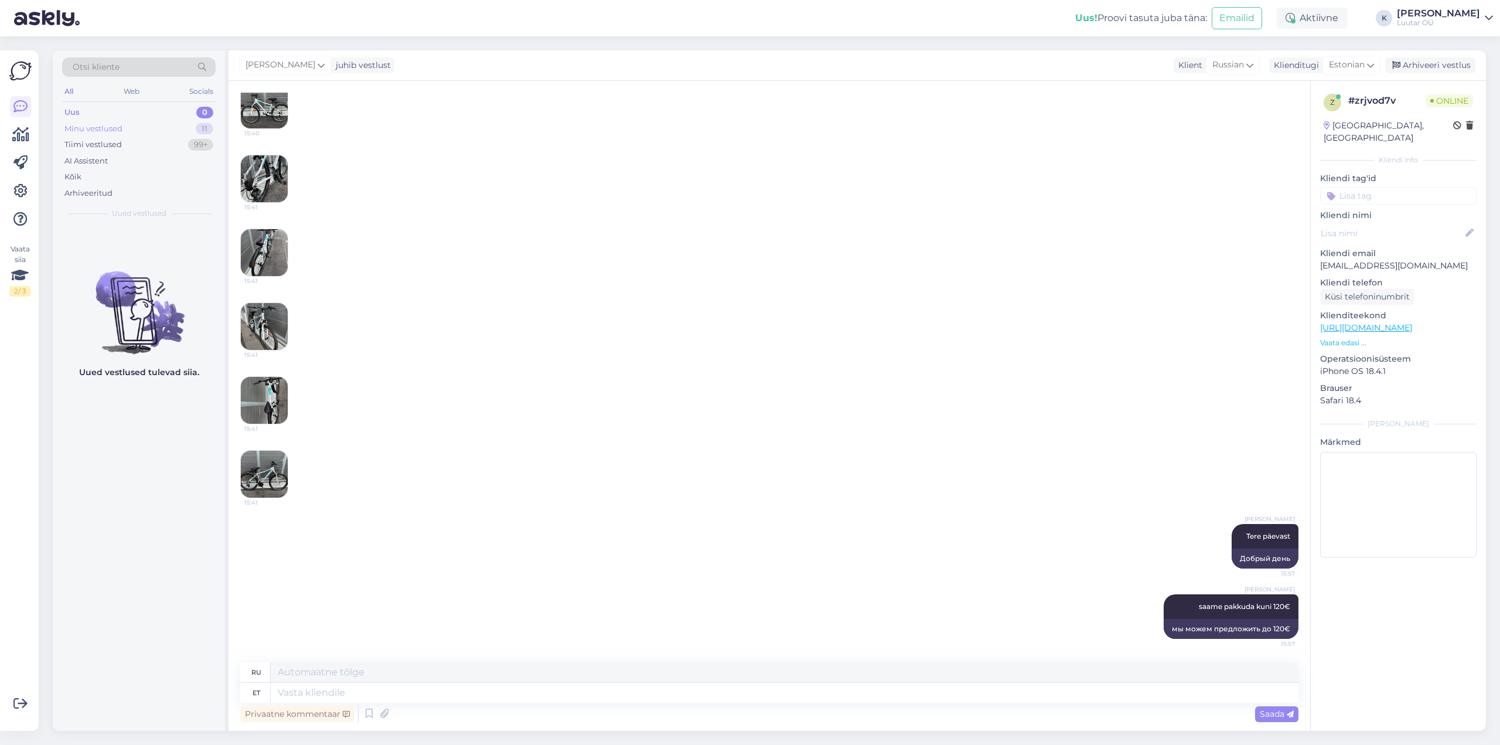
click at [95, 127] on div "Minu vestlused" at bounding box center [93, 129] width 58 height 12
